Goal: Information Seeking & Learning: Compare options

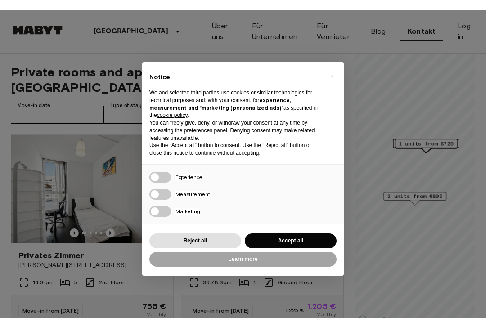
scroll to position [-4, 0]
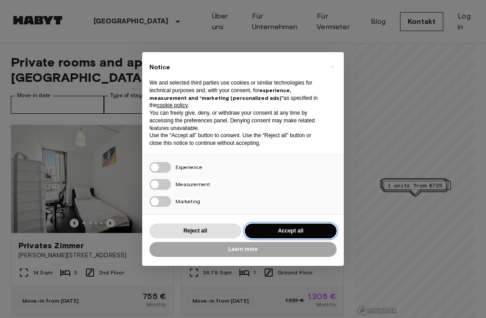
click at [257, 228] on button "Accept all" at bounding box center [291, 231] width 92 height 15
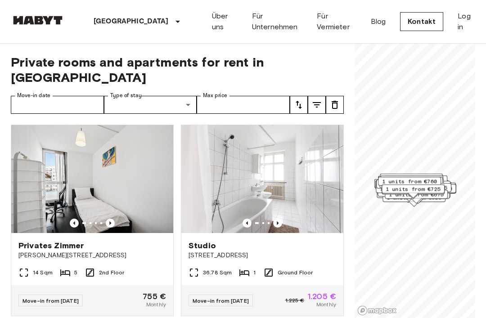
scroll to position [0, 0]
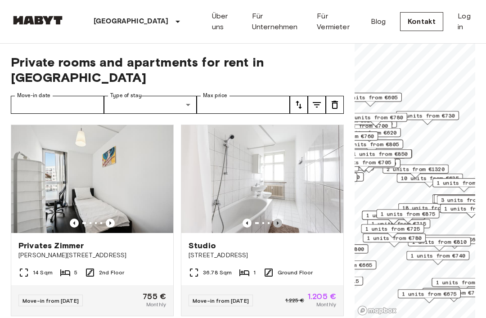
click at [276, 219] on icon "Previous image" at bounding box center [277, 223] width 9 height 9
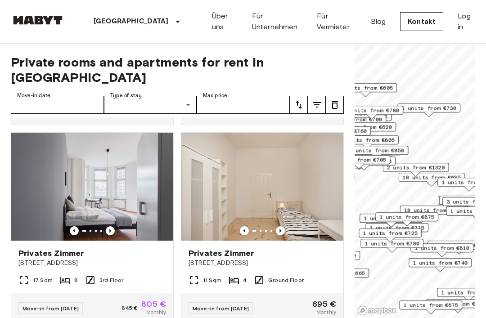
scroll to position [377, 0]
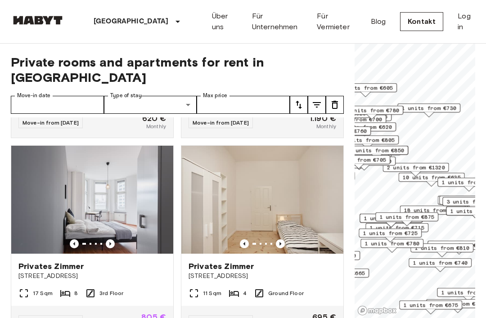
click at [110, 239] on icon "Previous image" at bounding box center [110, 243] width 9 height 9
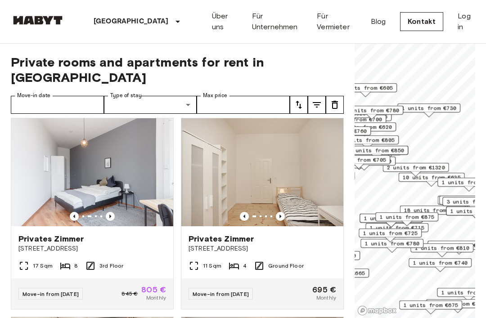
scroll to position [415, 0]
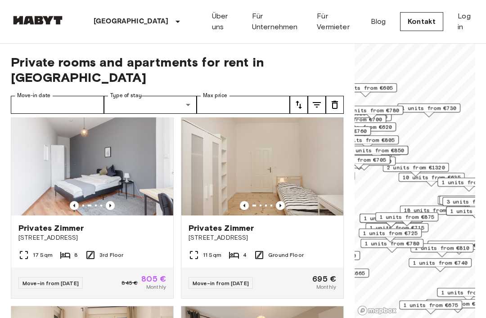
click at [277, 201] on icon "Previous image" at bounding box center [280, 205] width 9 height 9
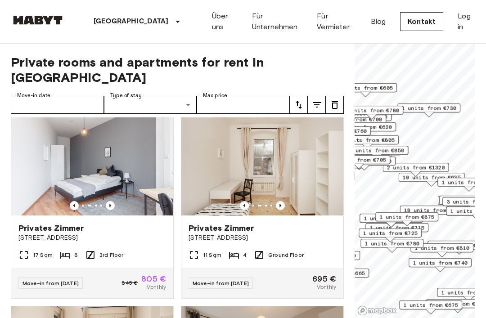
click at [276, 201] on icon "Previous image" at bounding box center [280, 205] width 9 height 9
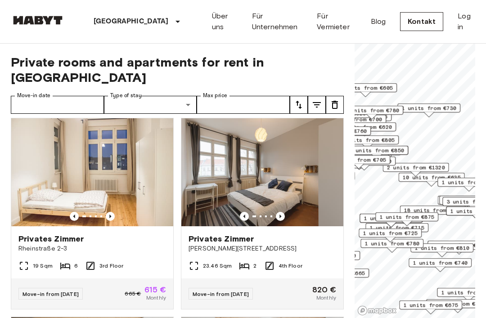
scroll to position [595, 0]
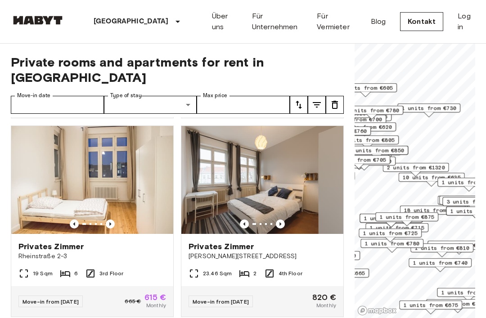
click at [111, 222] on icon "Previous image" at bounding box center [110, 224] width 2 height 4
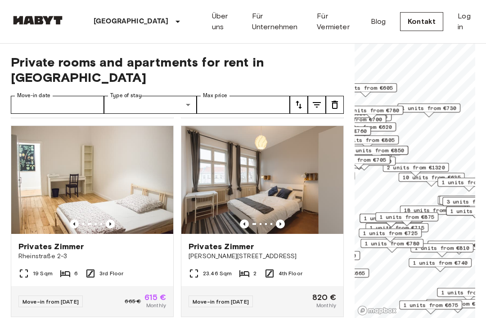
click at [132, 190] on img at bounding box center [92, 180] width 162 height 108
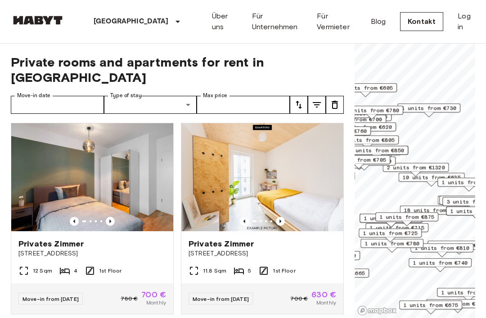
scroll to position [1394, 0]
click at [316, 188] on img at bounding box center [262, 177] width 162 height 108
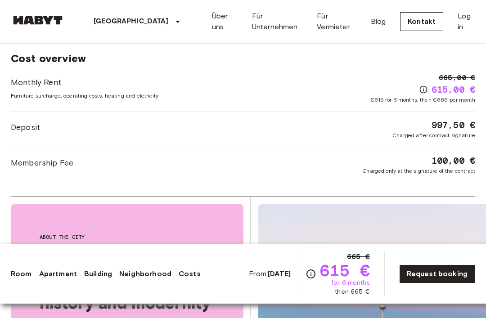
scroll to position [1053, 0]
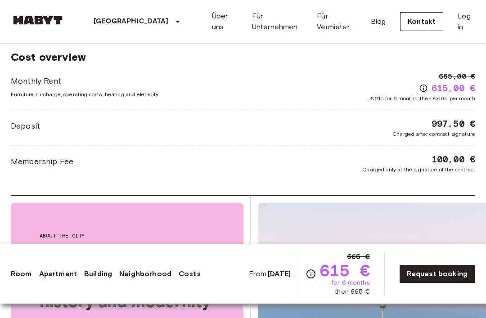
click at [195, 258] on div "About the city Berlin, the perfect blend of history and modernity With a rich h…" at bounding box center [127, 323] width 233 height 241
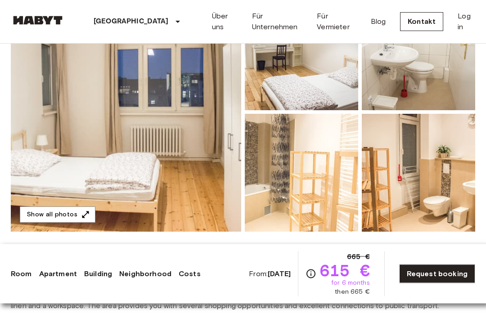
scroll to position [0, 0]
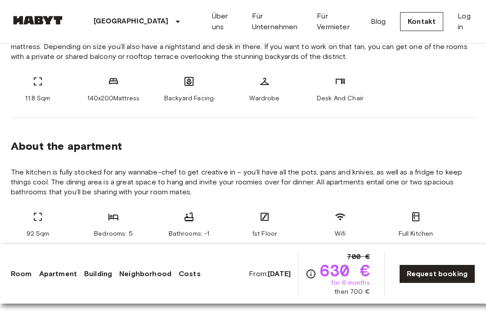
scroll to position [365, 0]
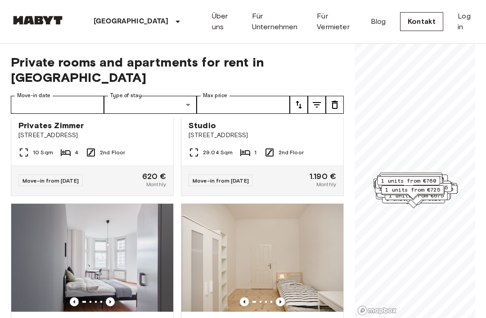
scroll to position [370, 0]
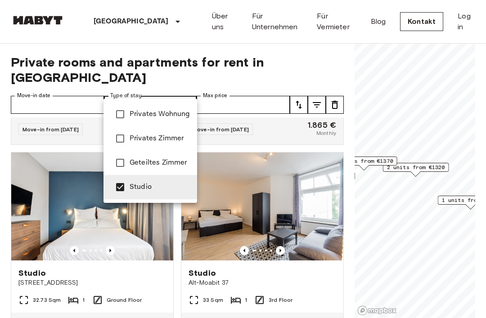
type input "******"
click at [326, 67] on div at bounding box center [243, 159] width 486 height 318
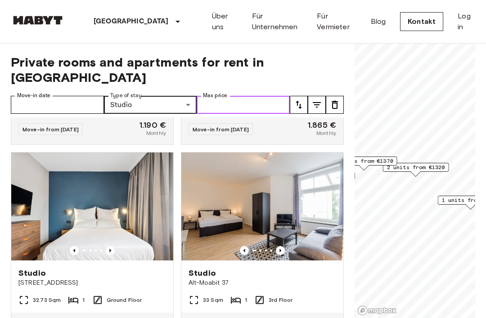
click at [262, 96] on input "Max price" at bounding box center [243, 105] width 93 height 18
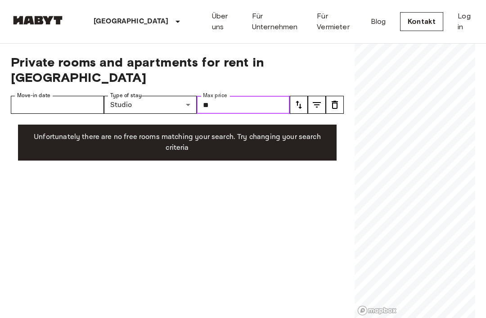
type input "*"
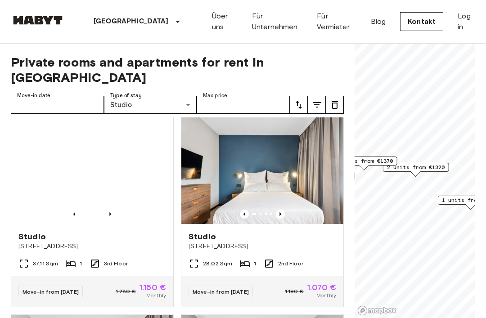
scroll to position [604, 0]
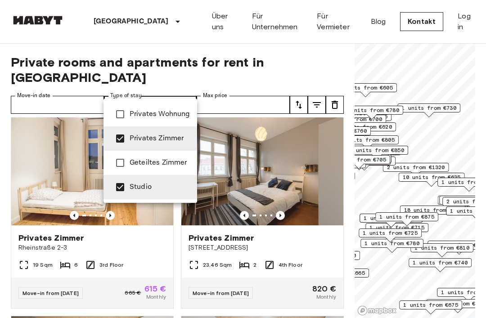
type input "**********"
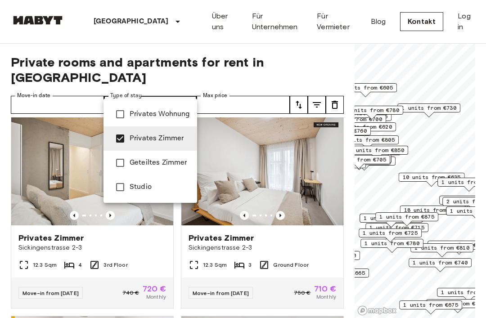
click at [262, 37] on div at bounding box center [243, 159] width 486 height 318
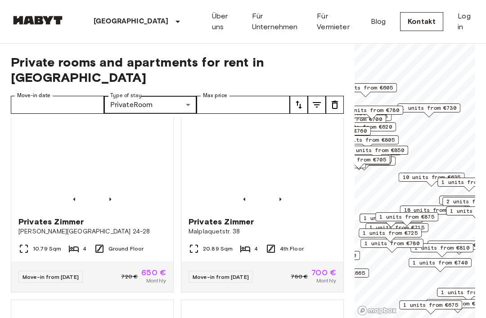
scroll to position [2211, 0]
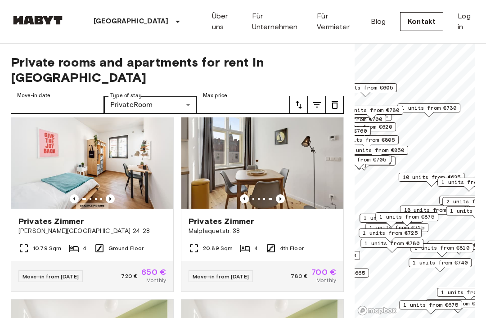
click at [300, 171] on img at bounding box center [262, 155] width 162 height 108
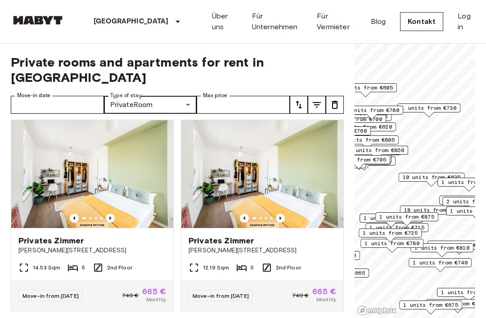
scroll to position [2383, 0]
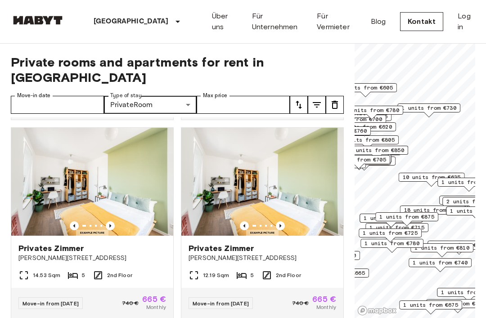
click at [294, 254] on span "[PERSON_NAME][STREET_ADDRESS]" at bounding box center [262, 258] width 148 height 9
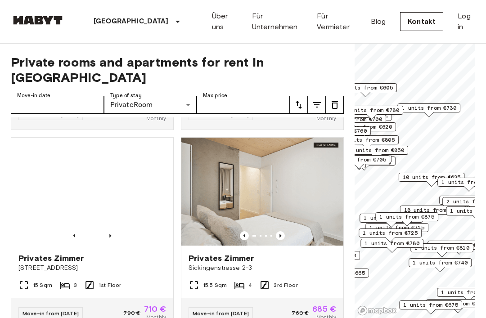
scroll to position [3562, 0]
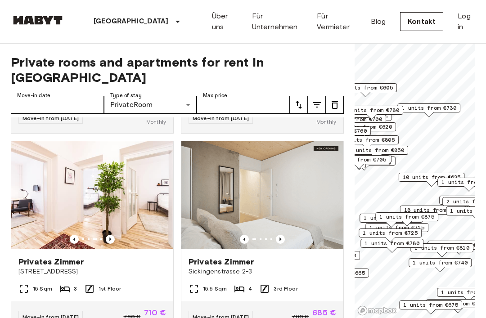
click at [102, 267] on span "[STREET_ADDRESS]" at bounding box center [92, 271] width 148 height 9
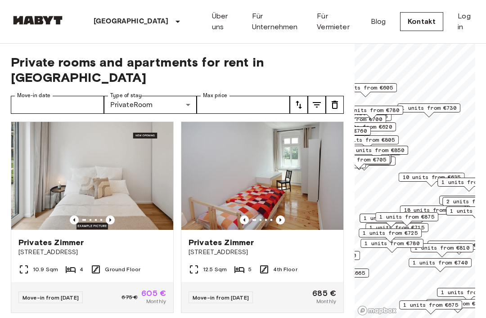
scroll to position [4573, 0]
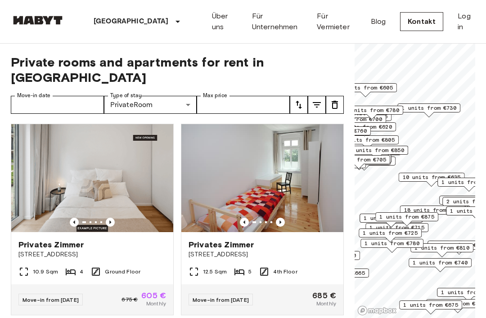
click at [152, 190] on img at bounding box center [92, 178] width 162 height 108
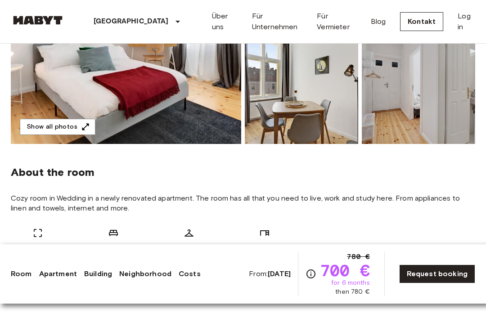
scroll to position [211, 0]
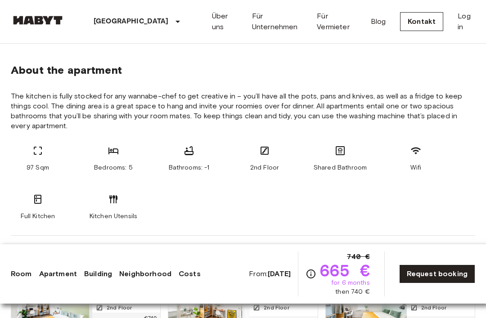
scroll to position [458, 0]
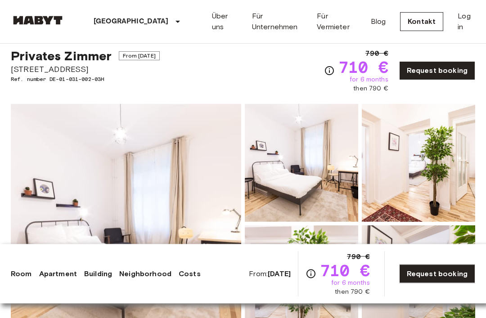
scroll to position [22, 0]
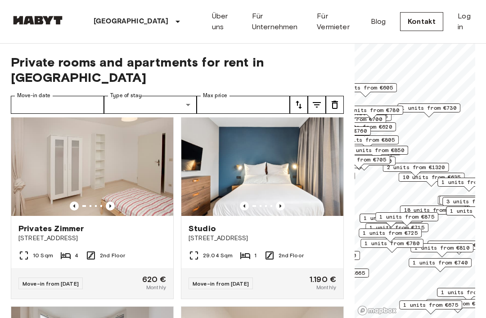
scroll to position [170, 0]
